Goal: Information Seeking & Learning: Understand process/instructions

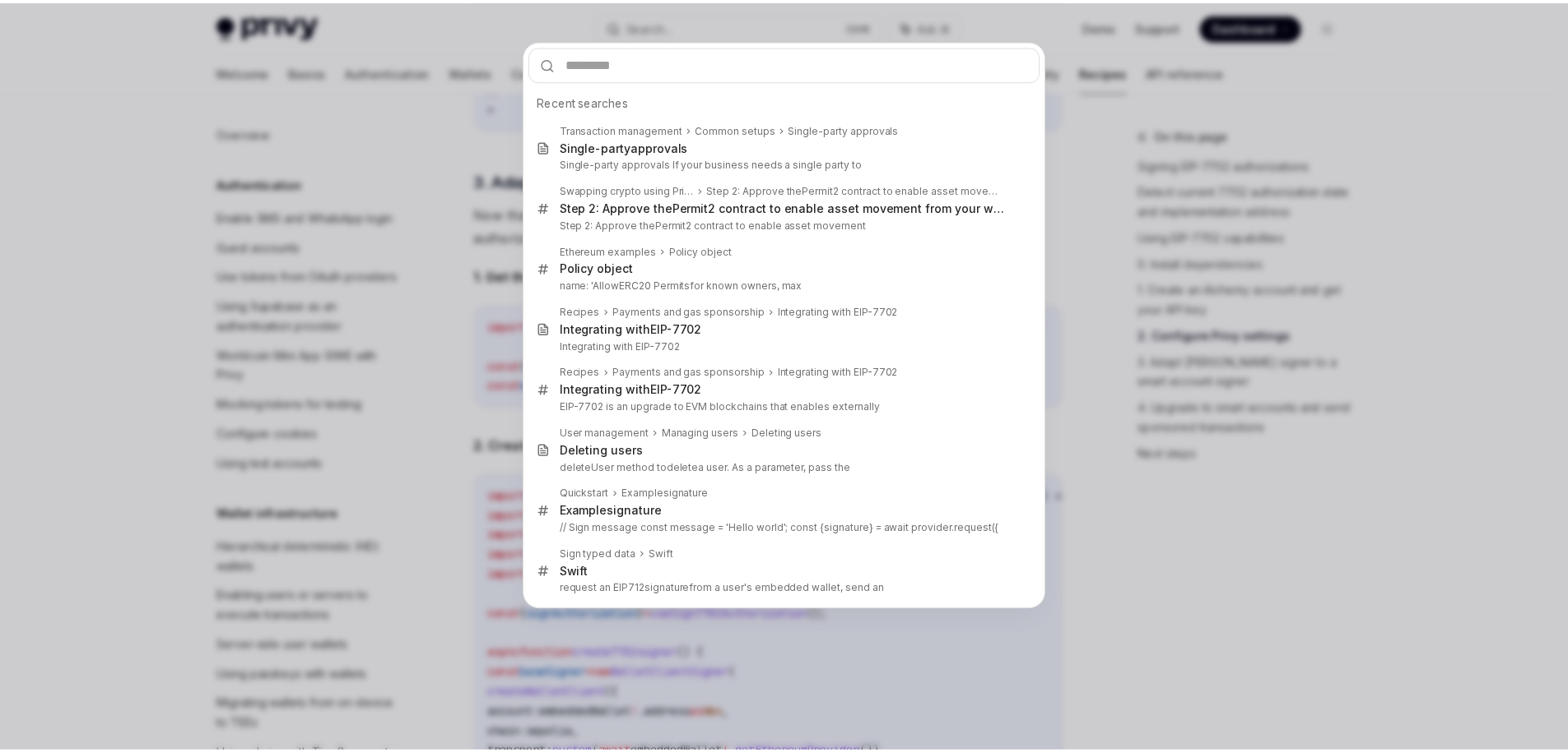
scroll to position [1379, 0]
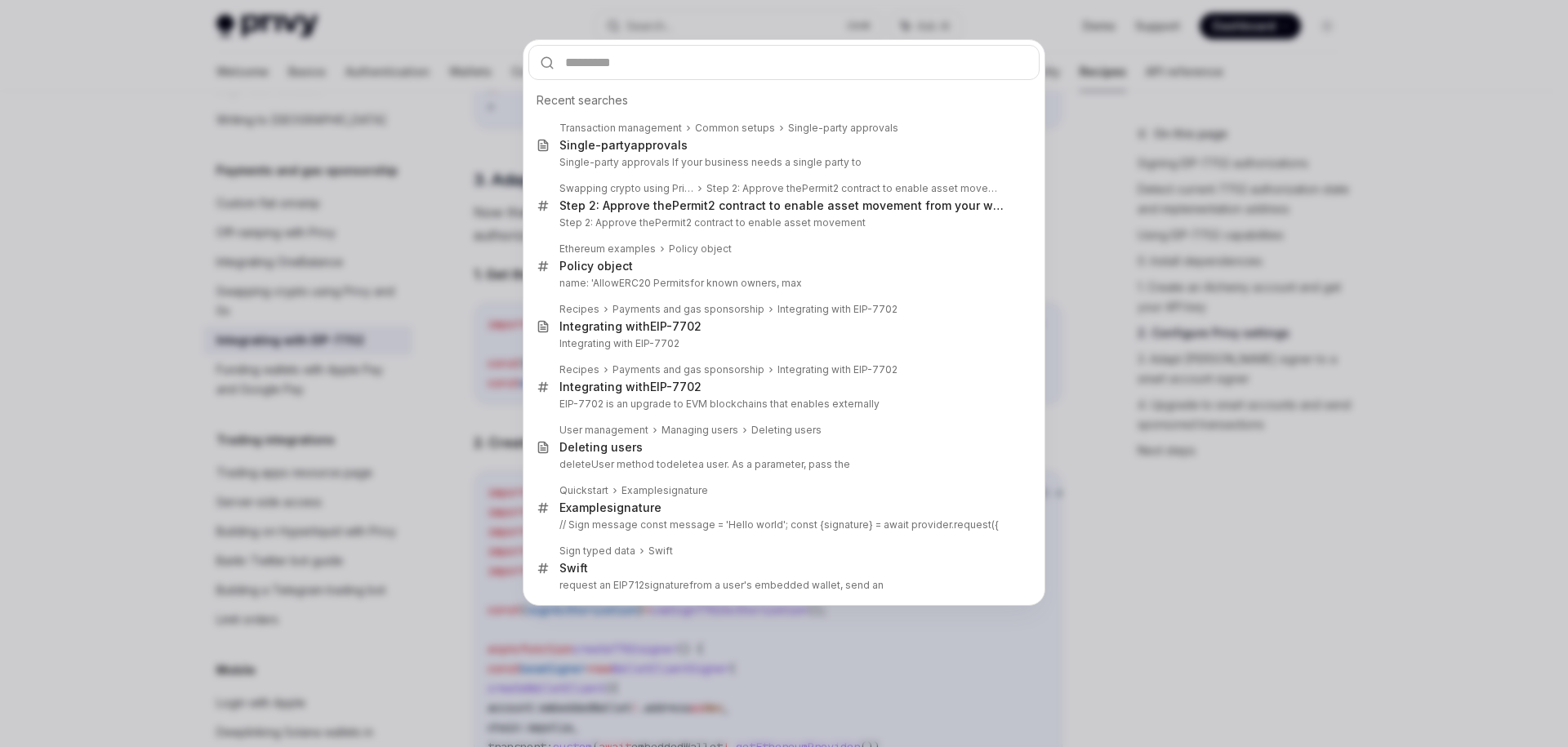
type input "**********"
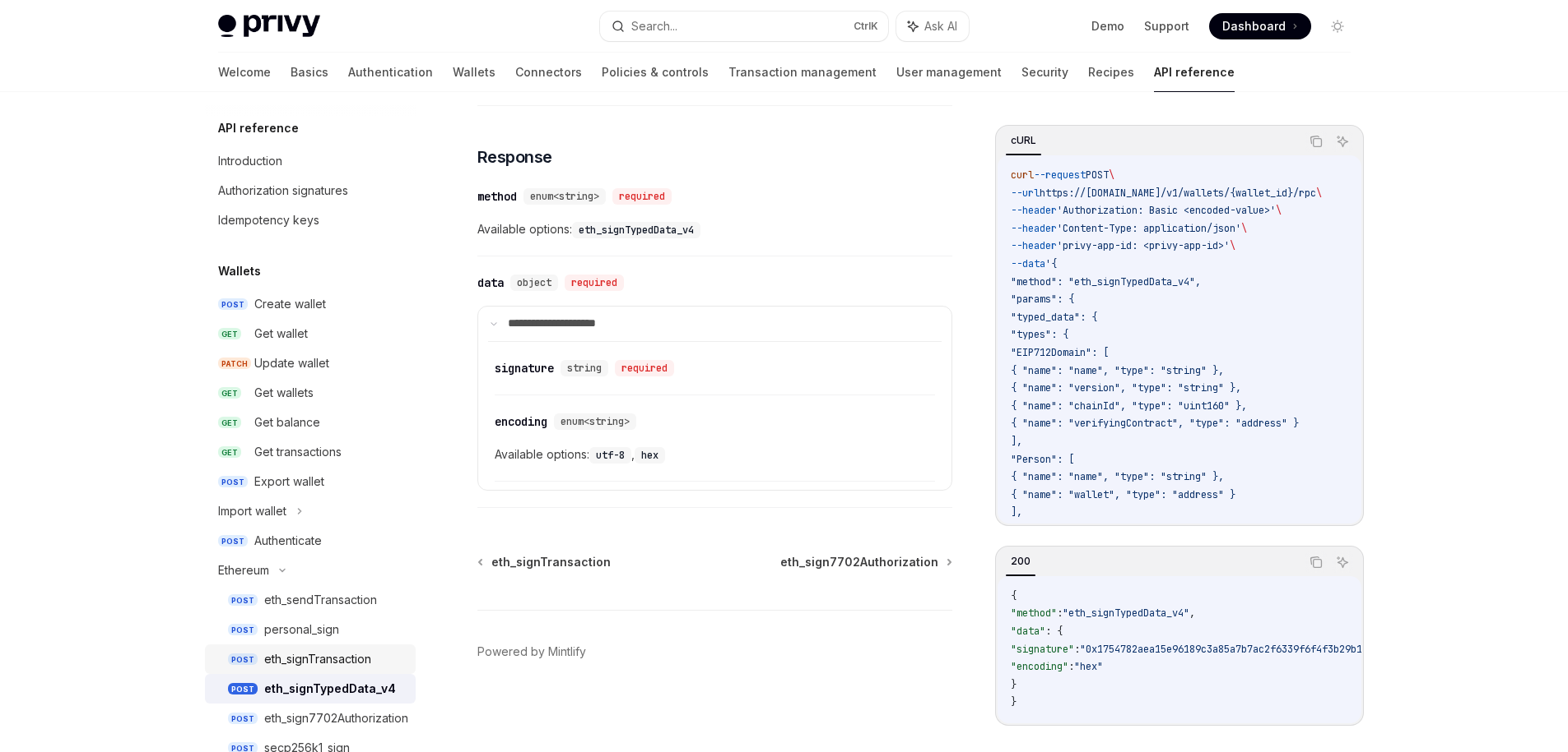
click at [302, 650] on div "eth_signTransaction" at bounding box center [317, 659] width 107 height 19
type textarea "*"
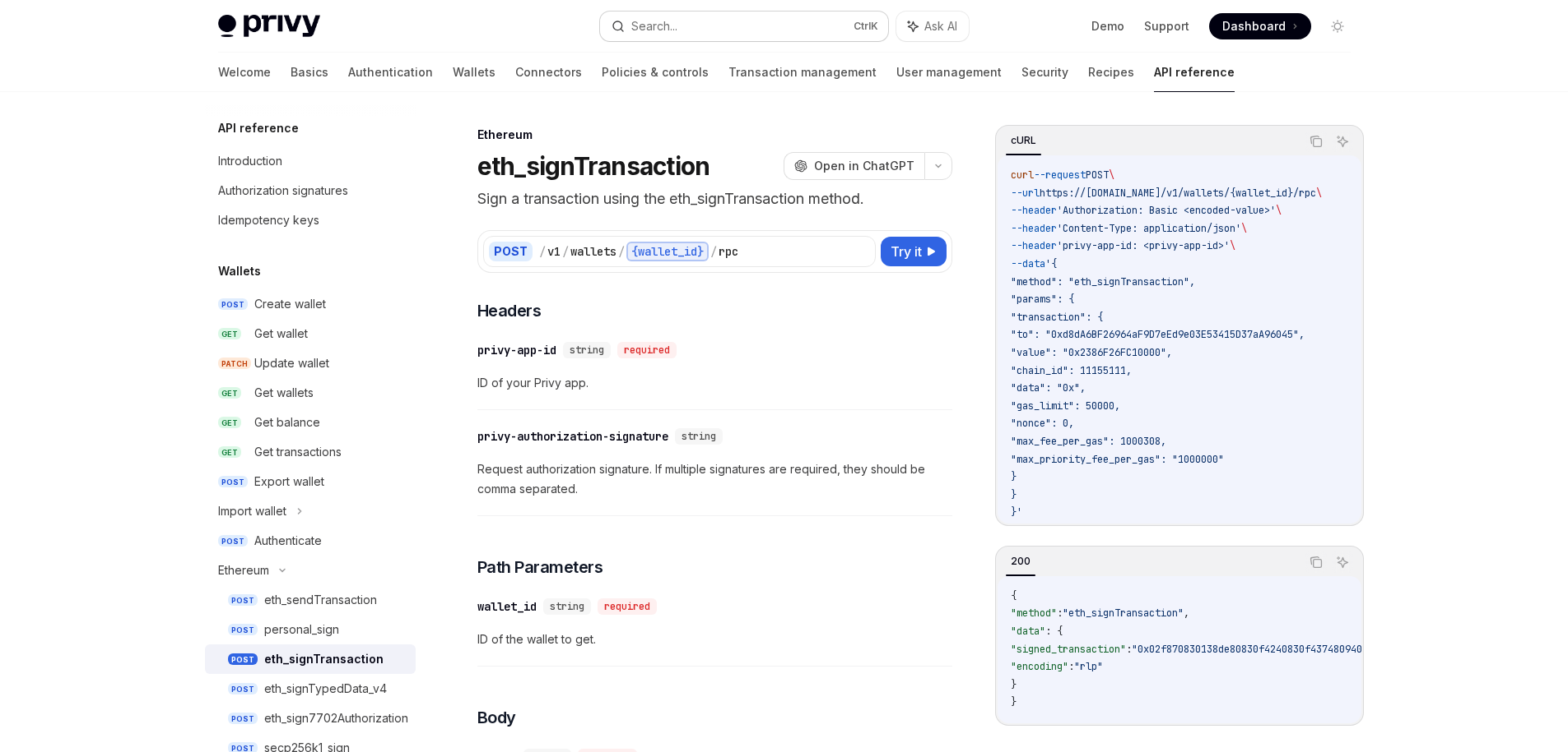
click at [649, 31] on div "Search..." at bounding box center [654, 26] width 46 height 19
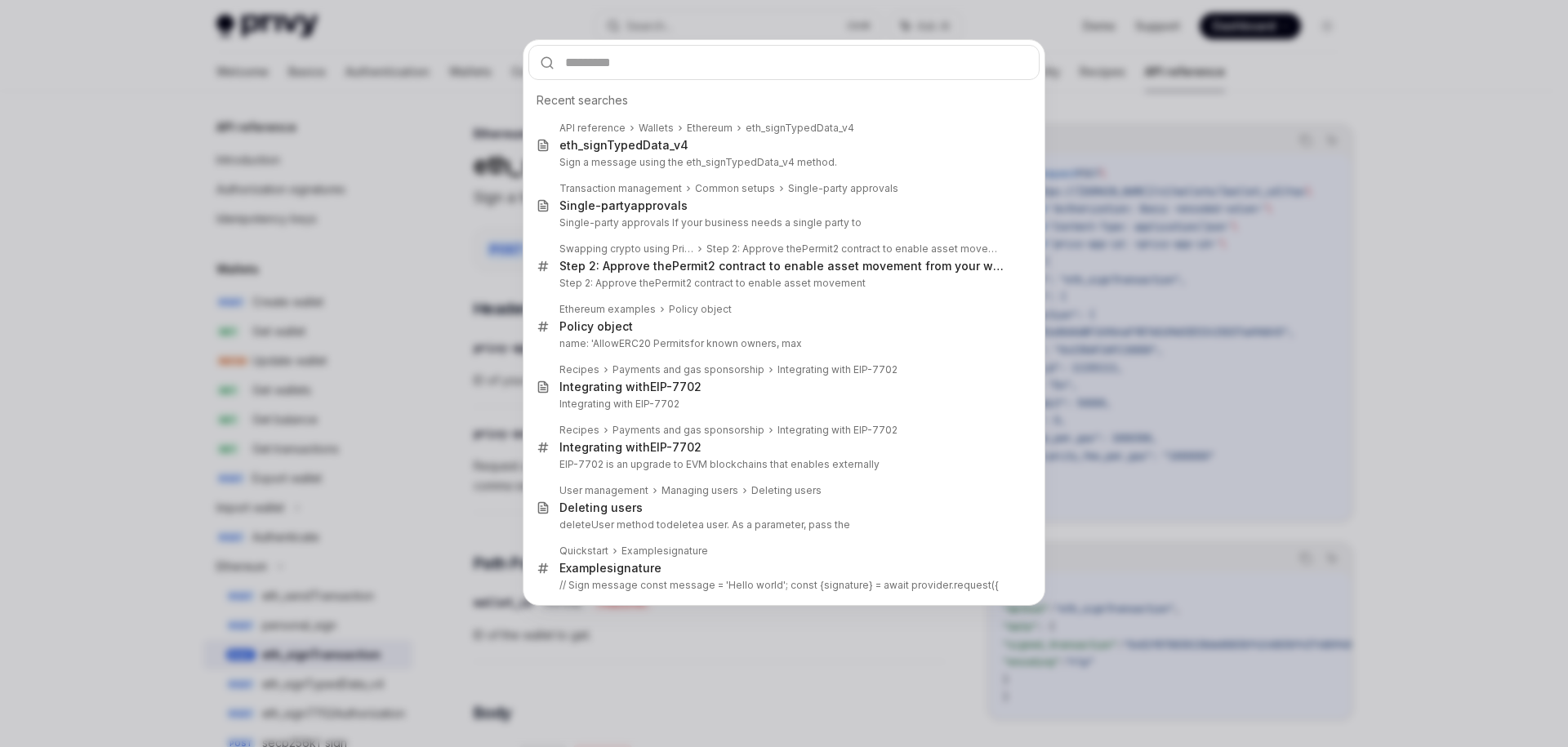
type input "**********"
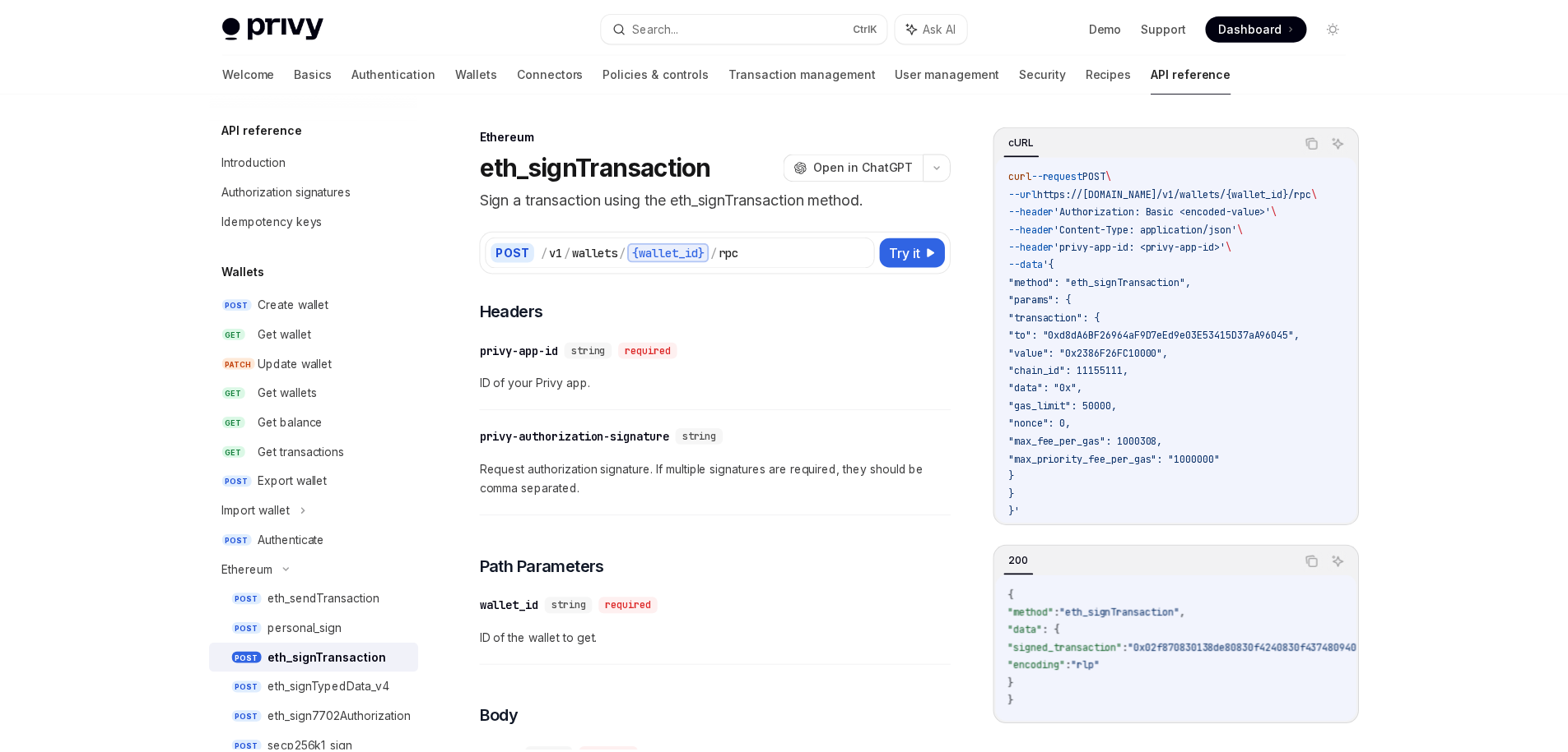
scroll to position [1457, 0]
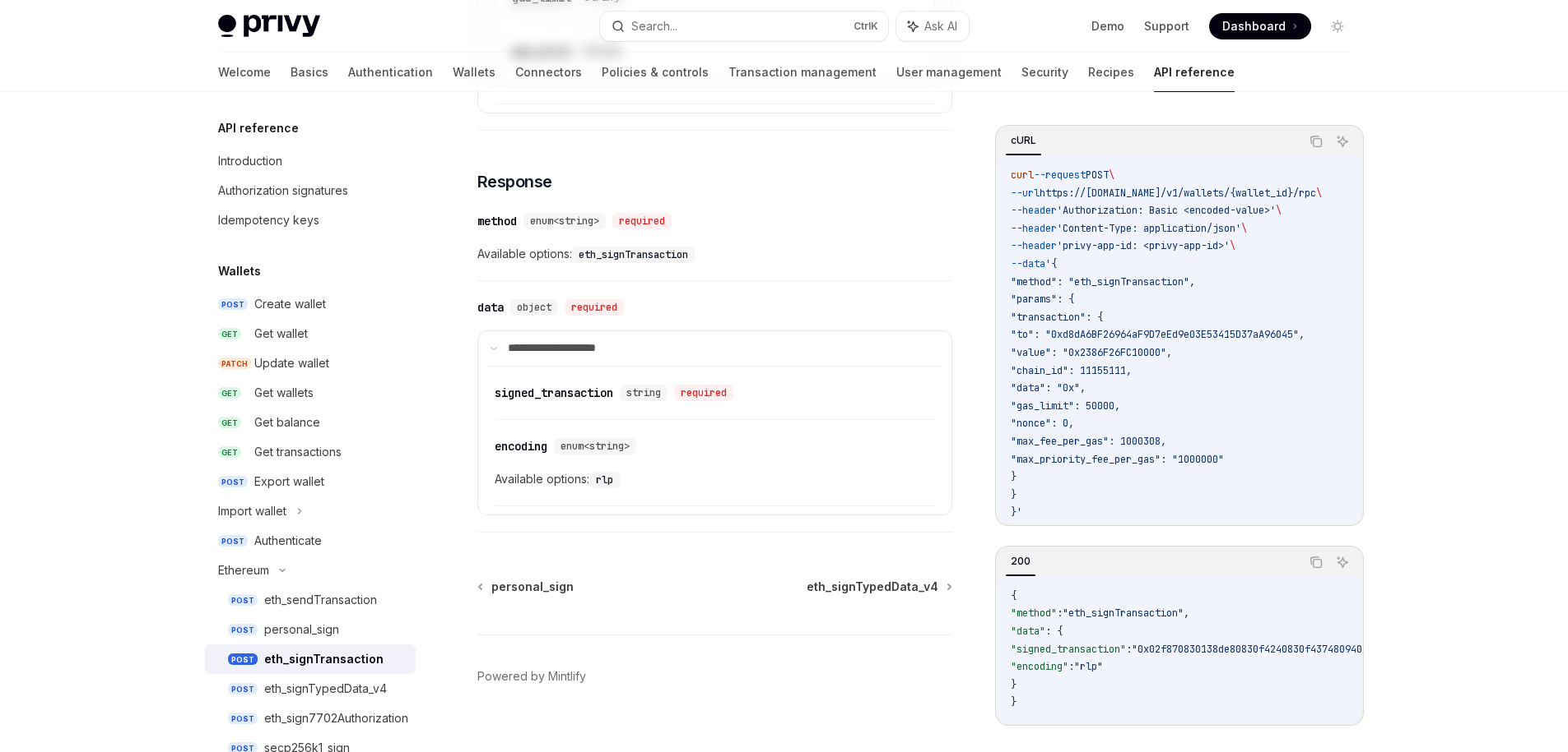
type textarea "*"
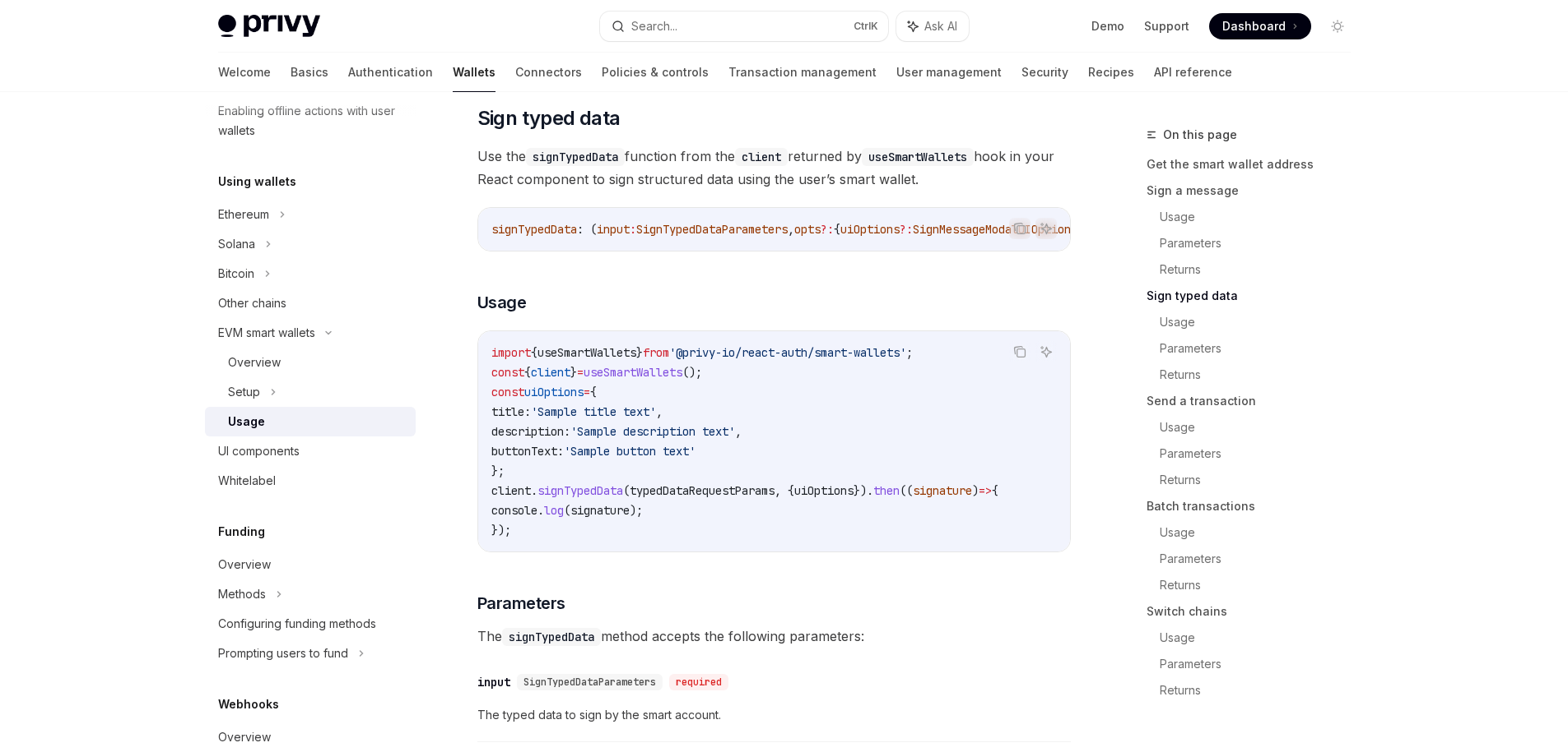
click at [681, 498] on span "typedDataRequestParams" at bounding box center [701, 491] width 145 height 15
click at [763, 498] on span "typedDataRequestParams" at bounding box center [701, 491] width 145 height 15
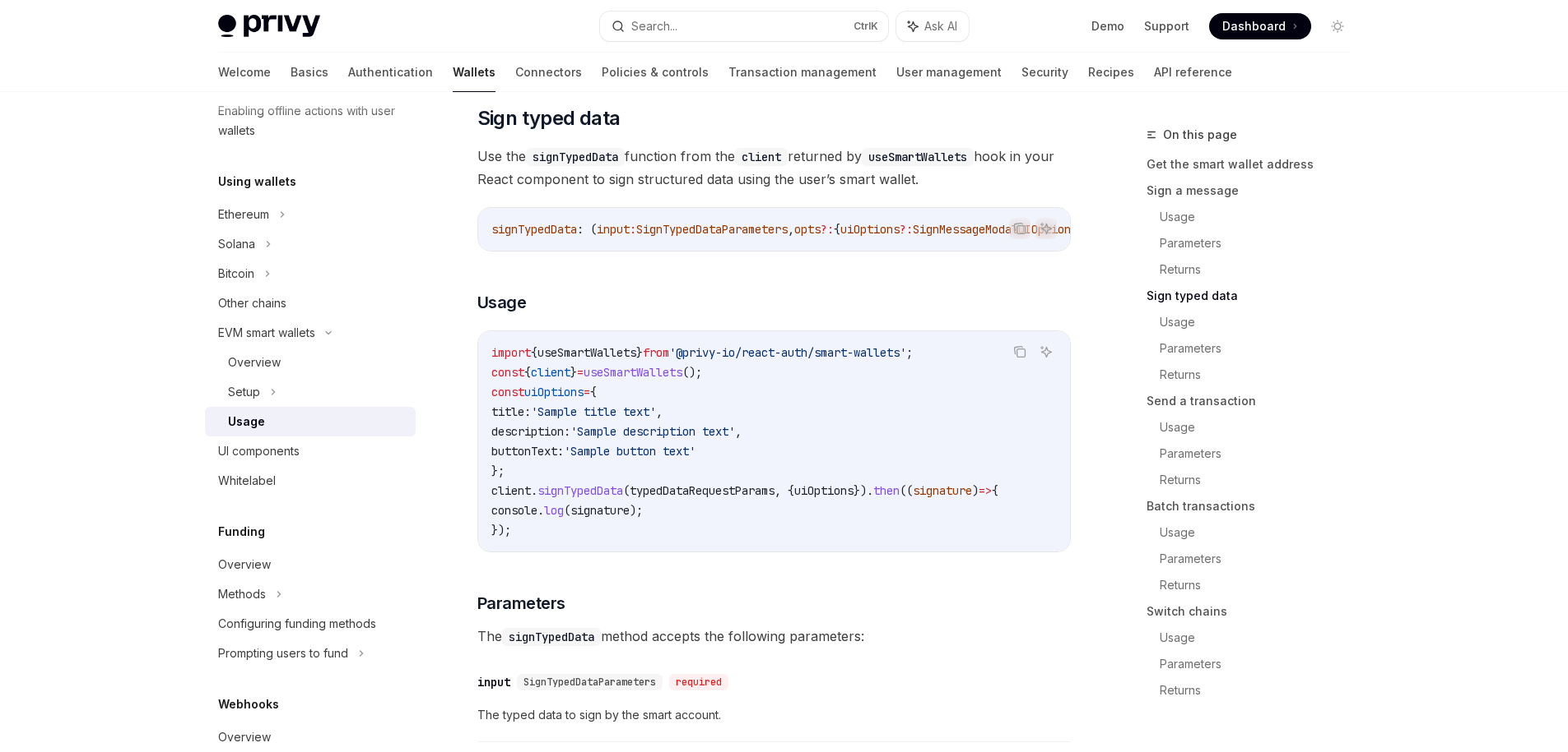
click at [771, 477] on code "import { useSmartWallets } from '@privy-io/react-auth/smart-wallets' ; const { …" at bounding box center [773, 441] width 565 height 198
click at [724, 498] on span "typedDataRequestParams" at bounding box center [701, 491] width 145 height 15
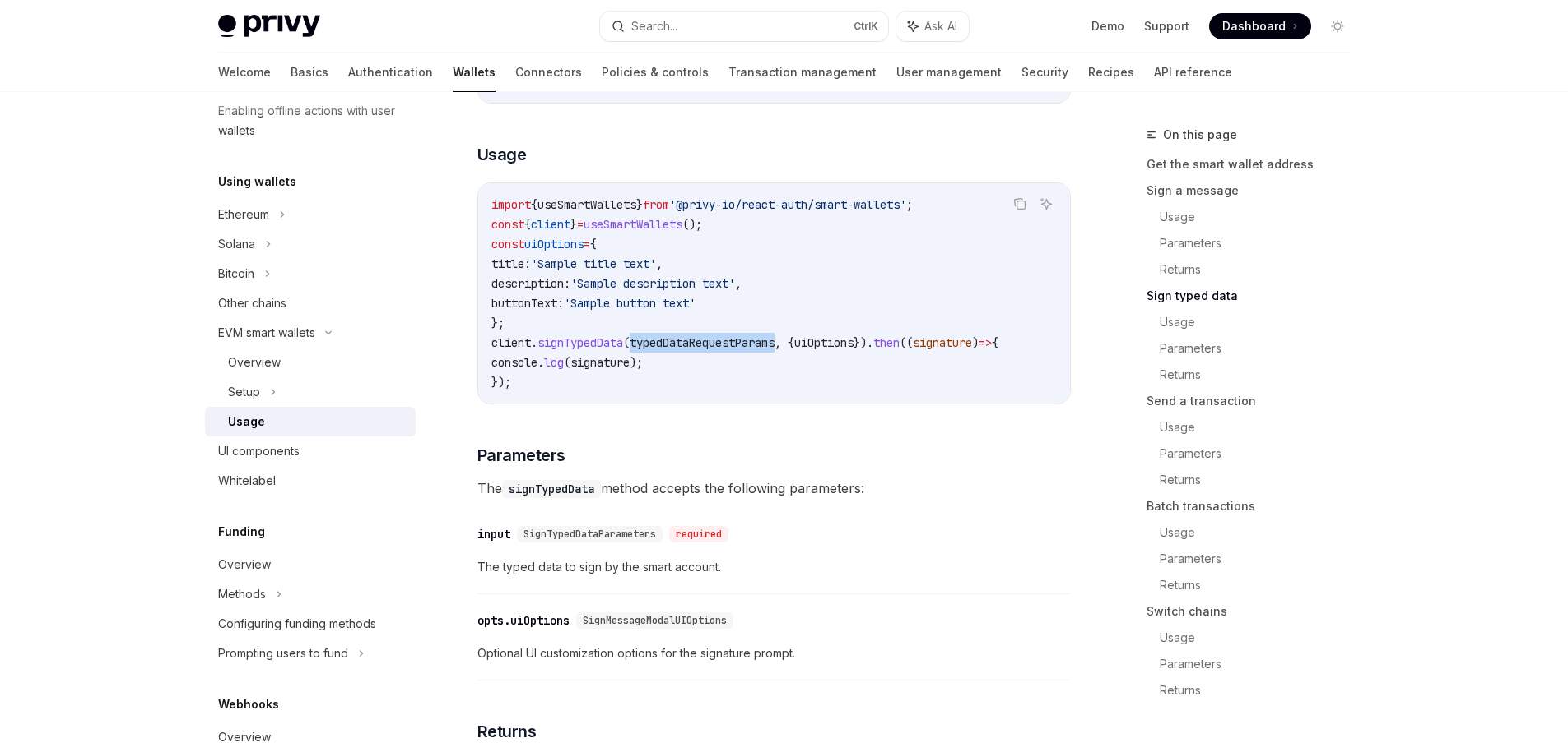
scroll to position [1753, 0]
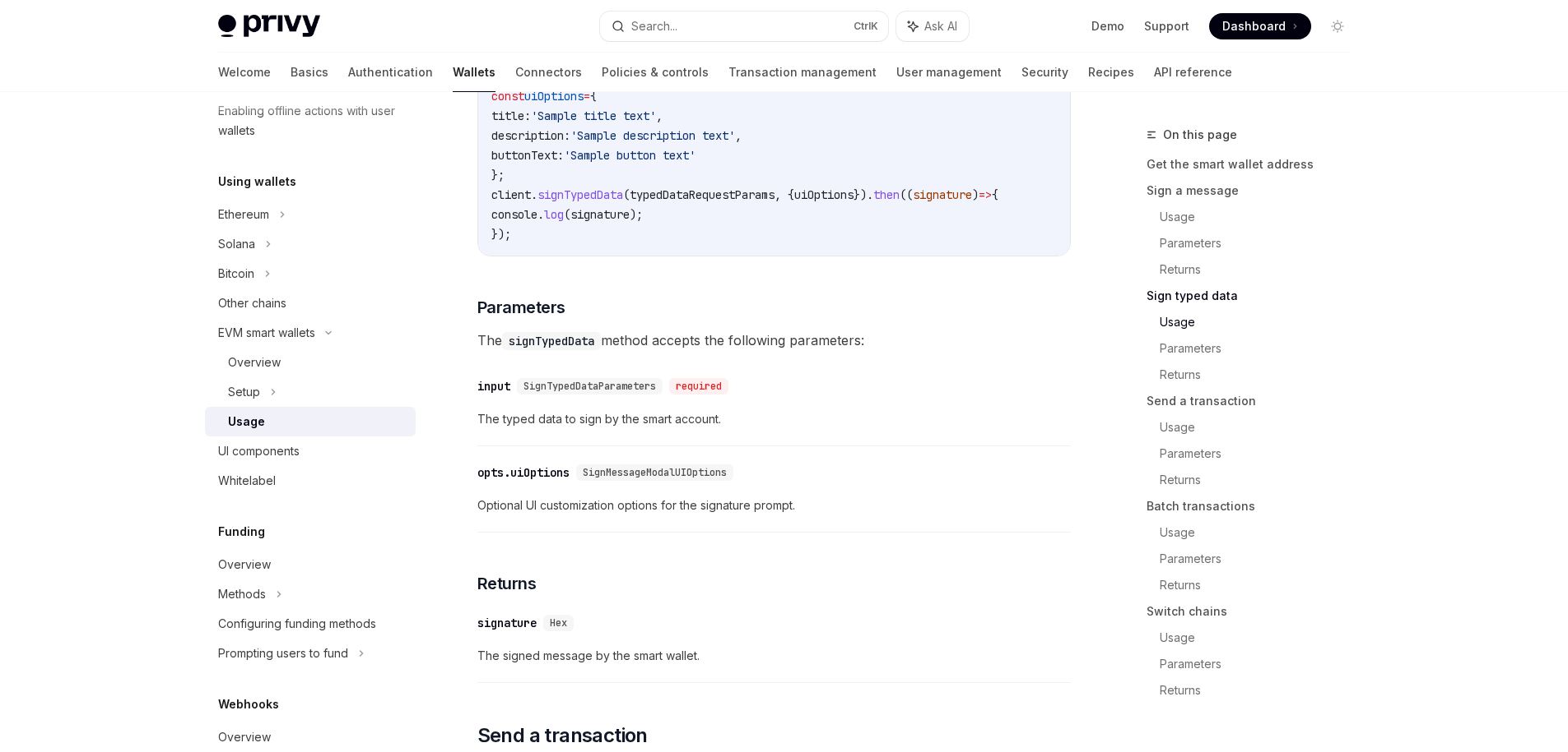
click at [627, 393] on span "SignTypedDataParameters" at bounding box center [589, 387] width 133 height 13
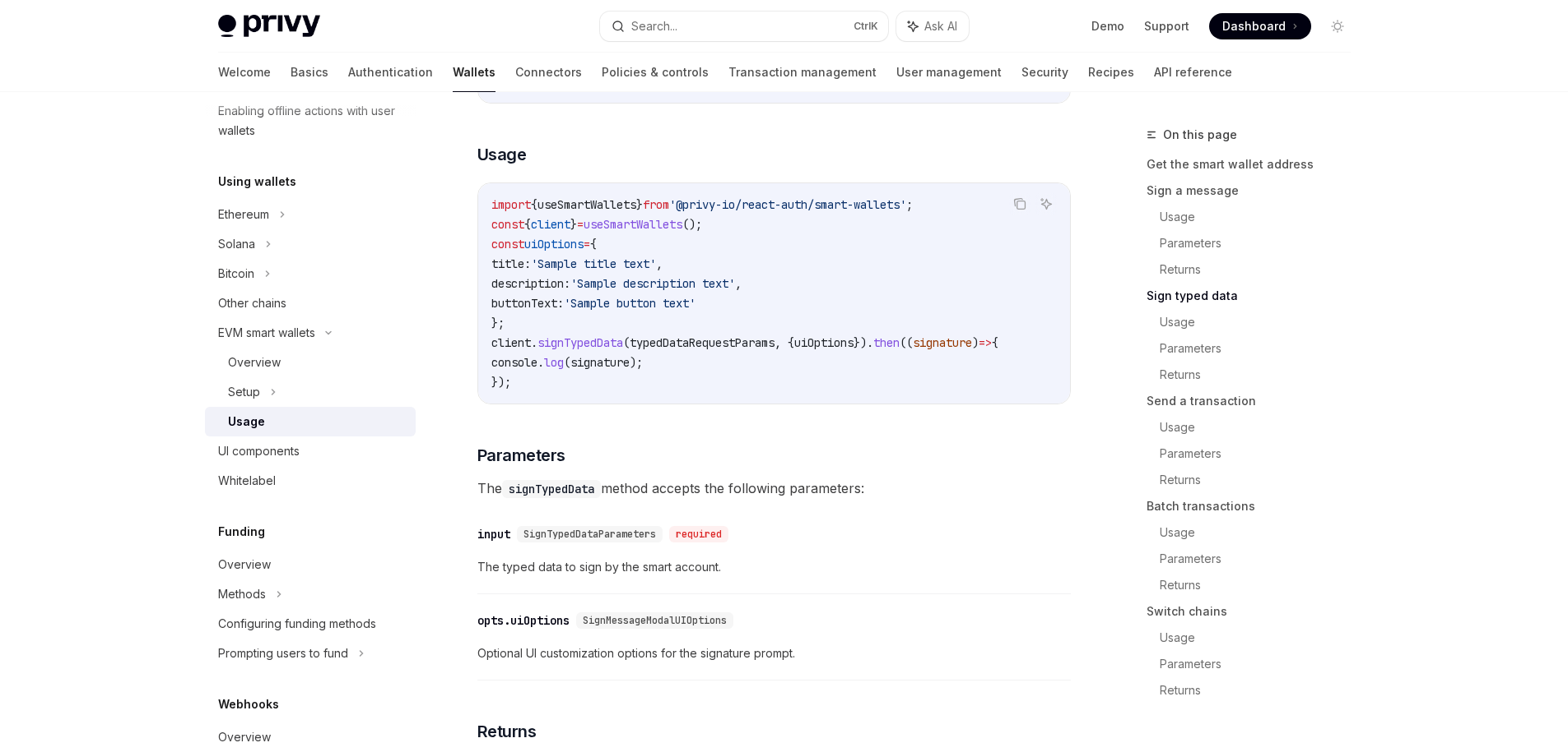
click at [729, 351] on span "typedDataRequestParams" at bounding box center [701, 343] width 145 height 15
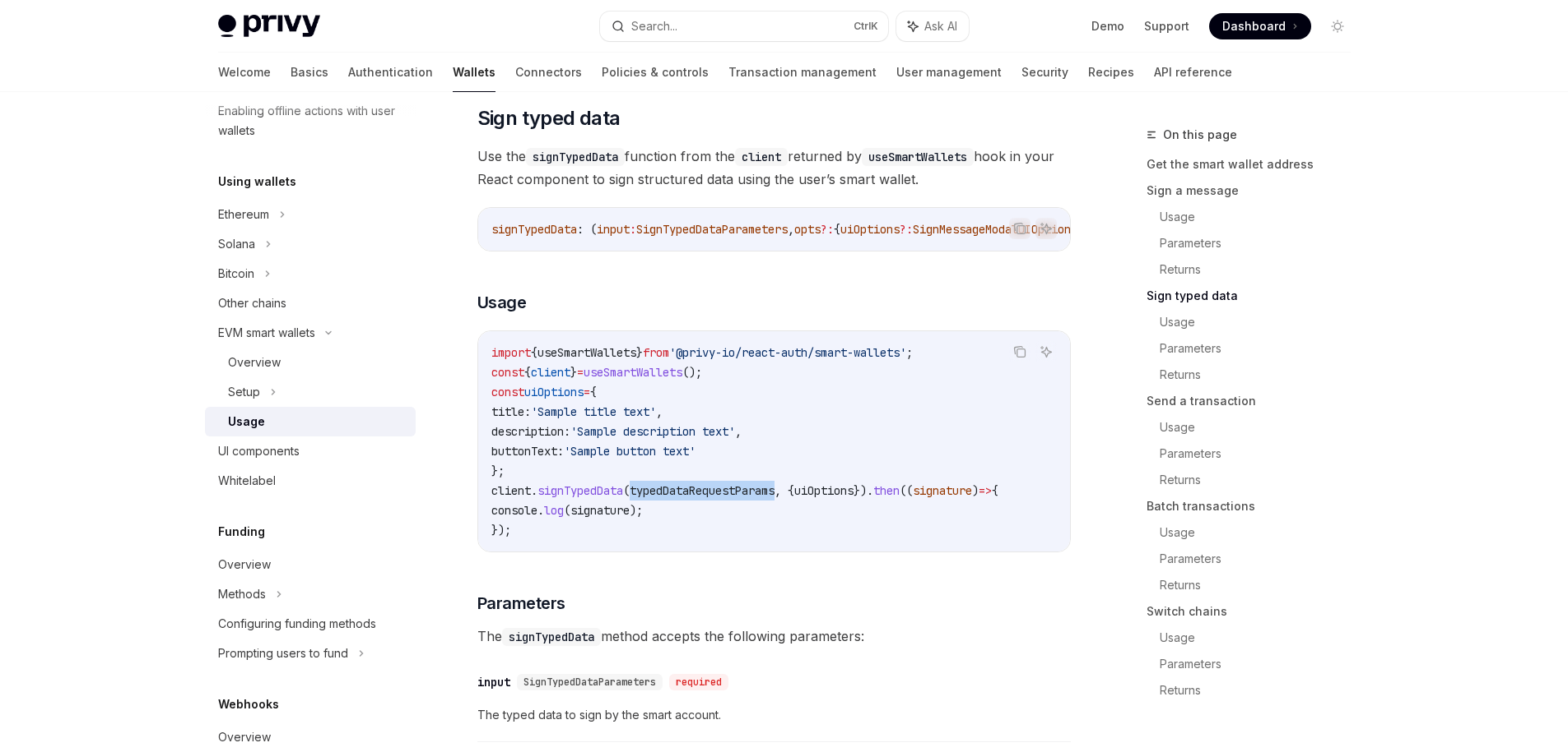
copy span "typedDataRequestParams"
drag, startPoint x: 656, startPoint y: 145, endPoint x: 481, endPoint y: 125, distance: 176.1
click at [481, 125] on h2 "​ Sign typed data" at bounding box center [773, 119] width 593 height 26
copy span "Sign typed data"
